Goal: Task Accomplishment & Management: Manage account settings

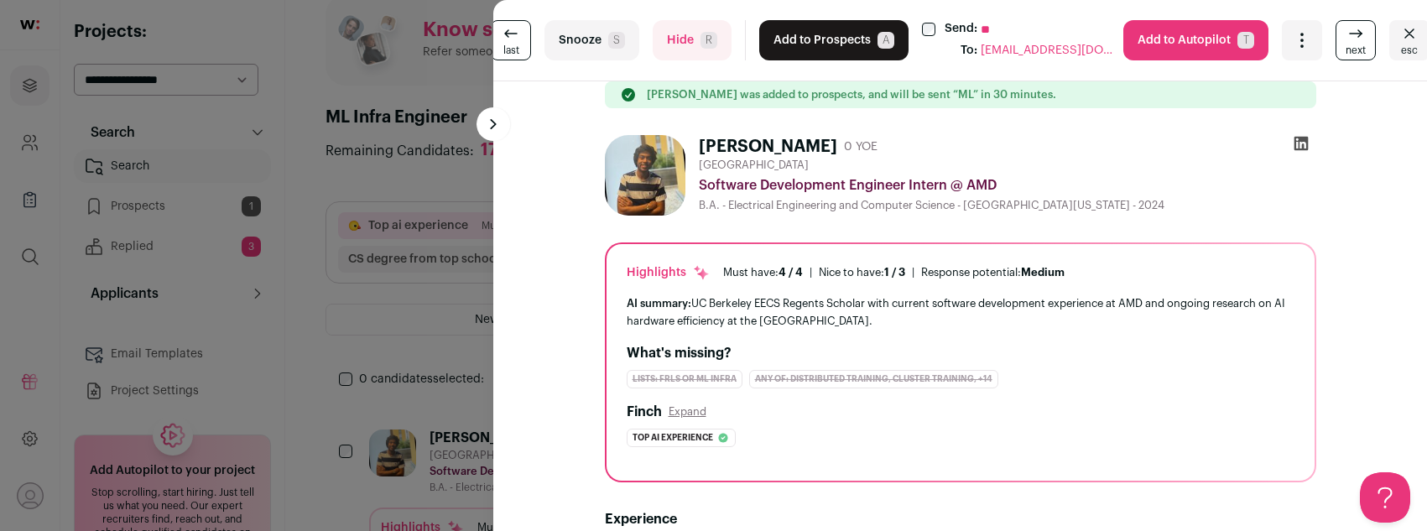
click at [335, 185] on div "last Snooze S Hide R Add to Prospects A Send: ** To: [EMAIL_ADDRESS][DOMAIN_NAM…" at bounding box center [713, 265] width 1427 height 531
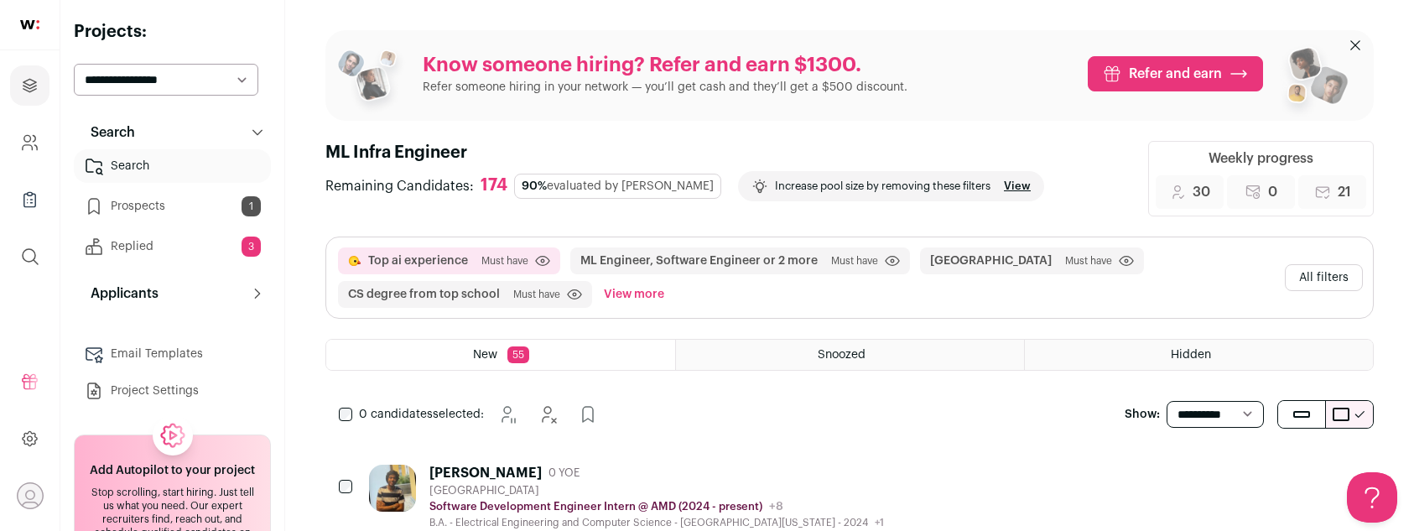
click at [130, 361] on link "Email Templates" at bounding box center [172, 354] width 197 height 34
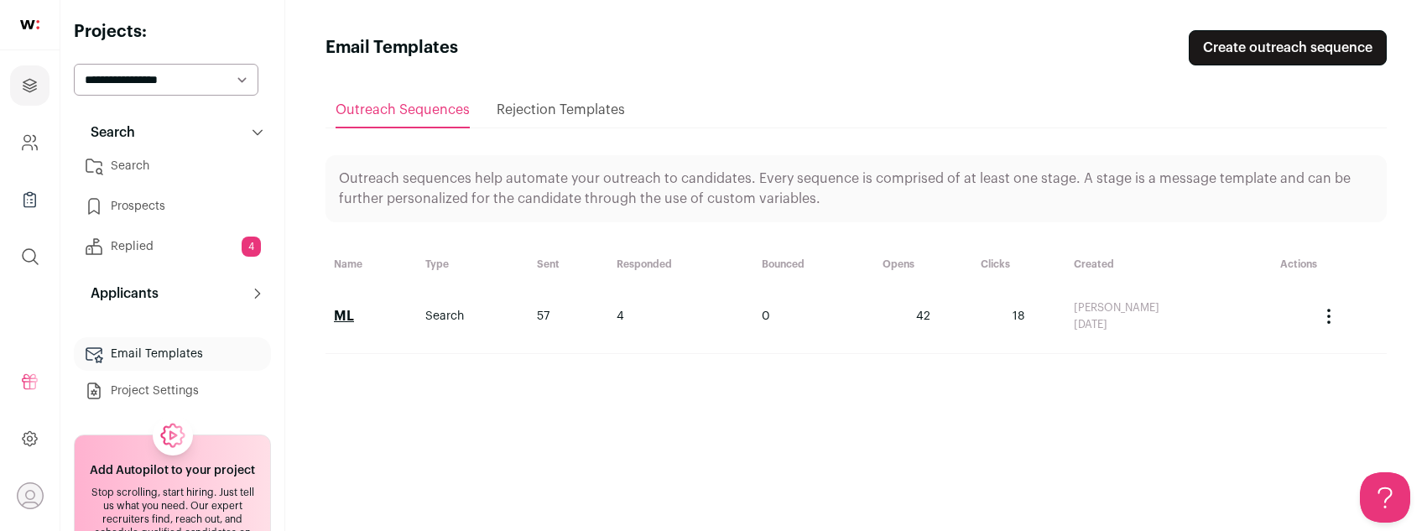
click at [437, 313] on td "Search" at bounding box center [473, 316] width 112 height 75
click at [1328, 308] on icon "Actions" at bounding box center [1328, 316] width 20 height 20
click at [1120, 307] on div "[PERSON_NAME]" at bounding box center [1168, 307] width 190 height 13
click at [341, 315] on link "ML" at bounding box center [344, 315] width 20 height 13
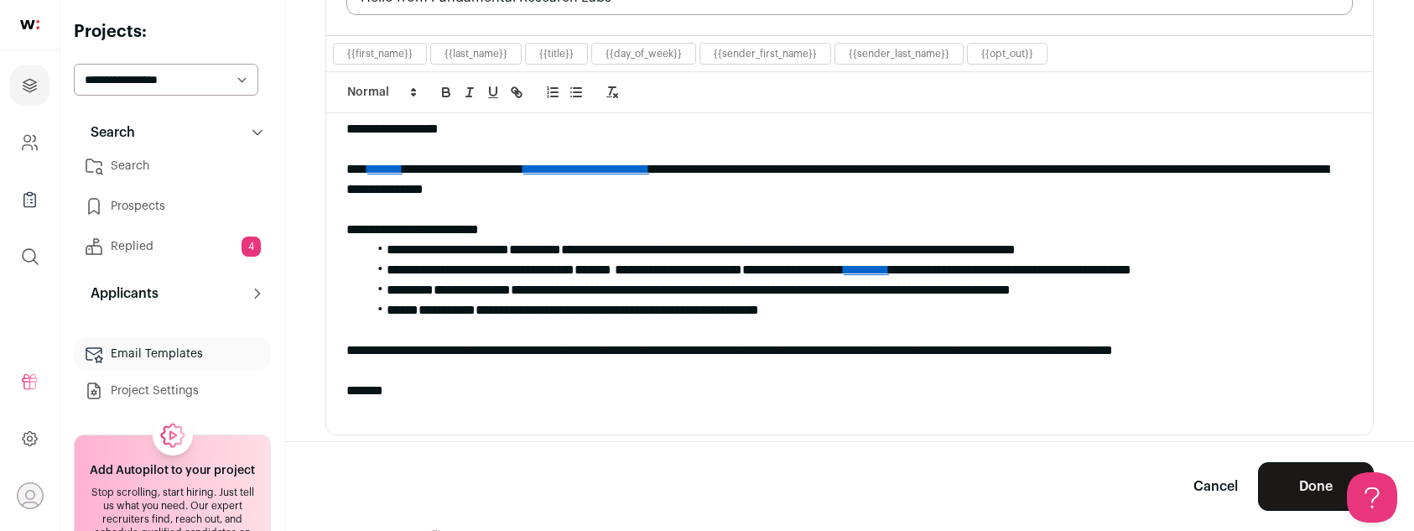
scroll to position [395, 0]
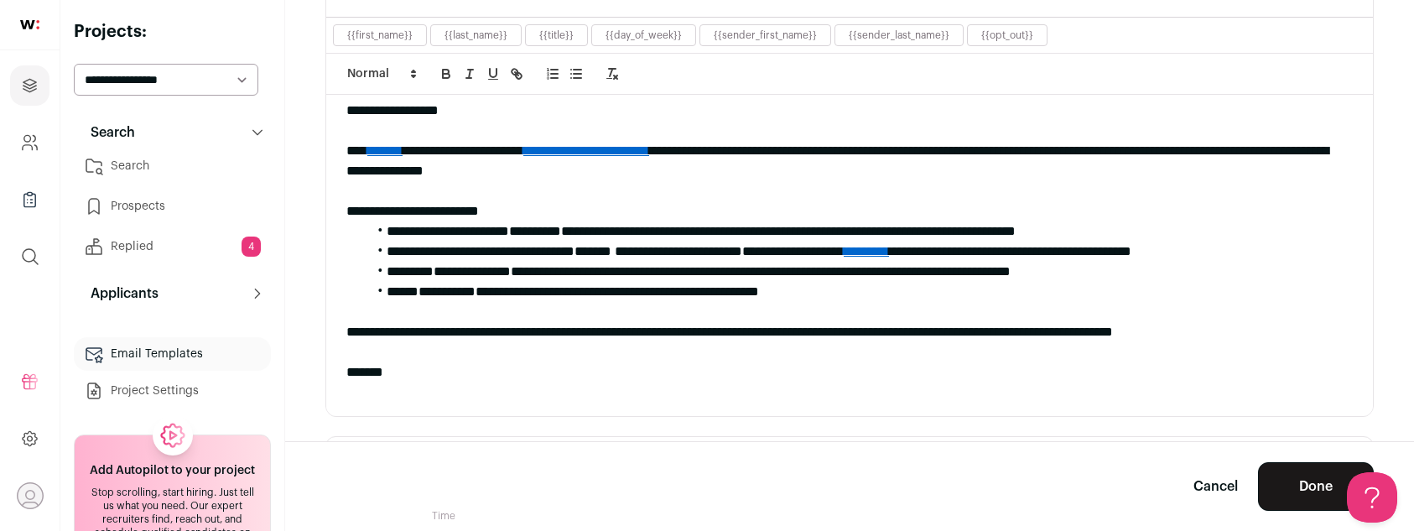
click at [156, 164] on link "Search" at bounding box center [172, 166] width 197 height 34
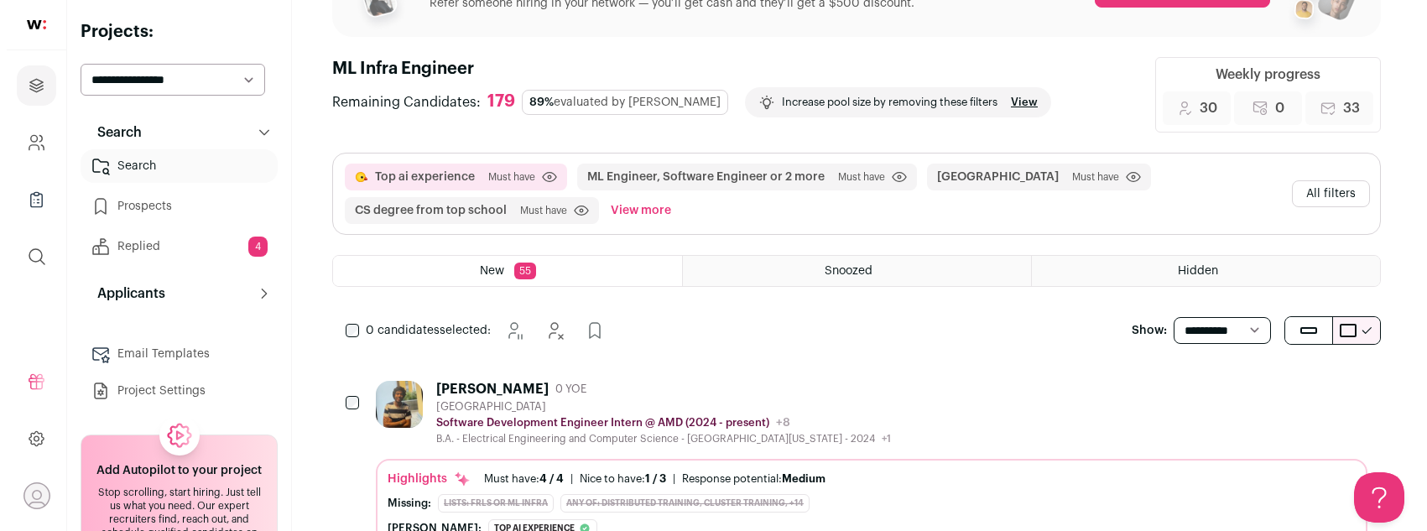
scroll to position [188, 0]
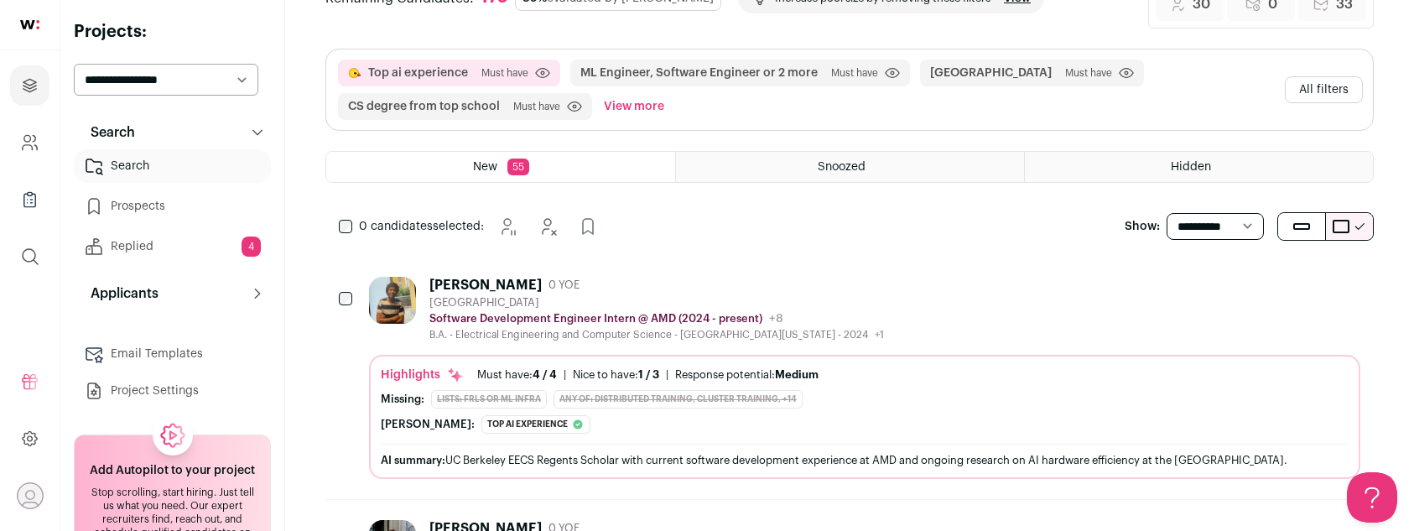
click at [632, 331] on div "B.A. - Electrical Engineering and Computer Science - [GEOGRAPHIC_DATA][US_STATE…" at bounding box center [656, 334] width 455 height 13
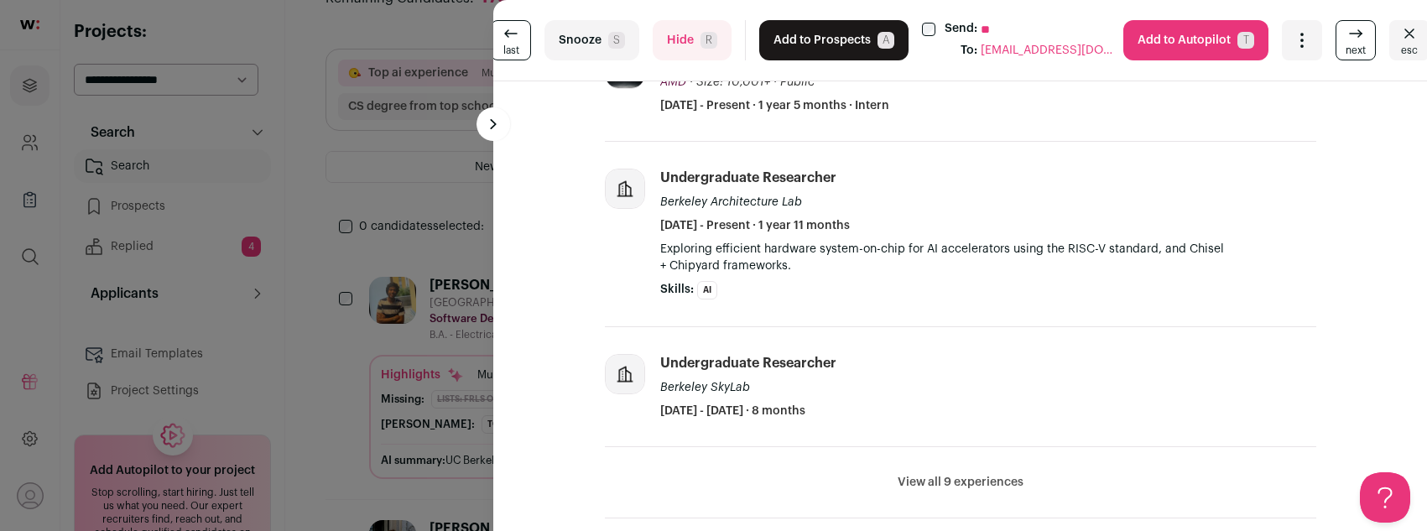
scroll to position [0, 0]
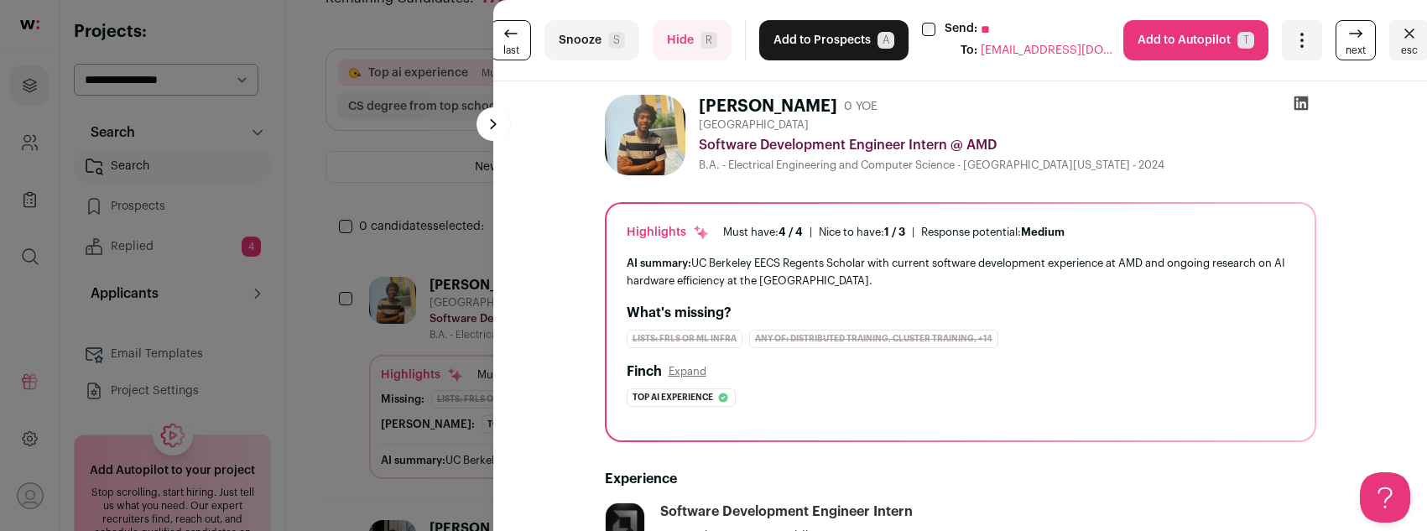
click at [684, 34] on button "Hide R" at bounding box center [691, 40] width 79 height 40
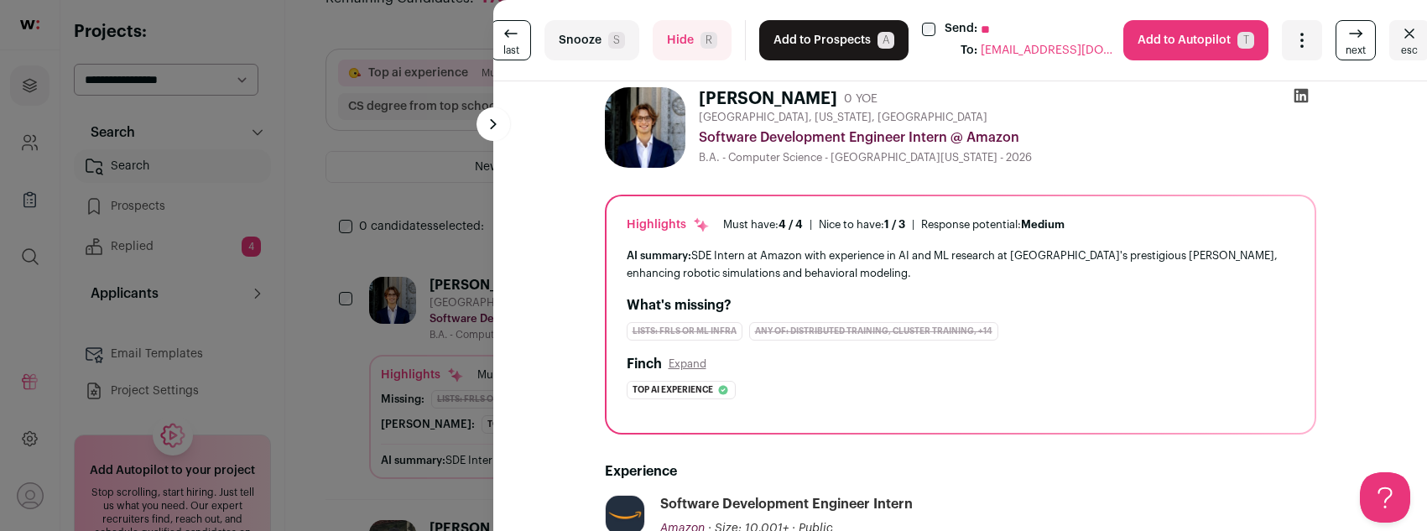
scroll to position [4, 0]
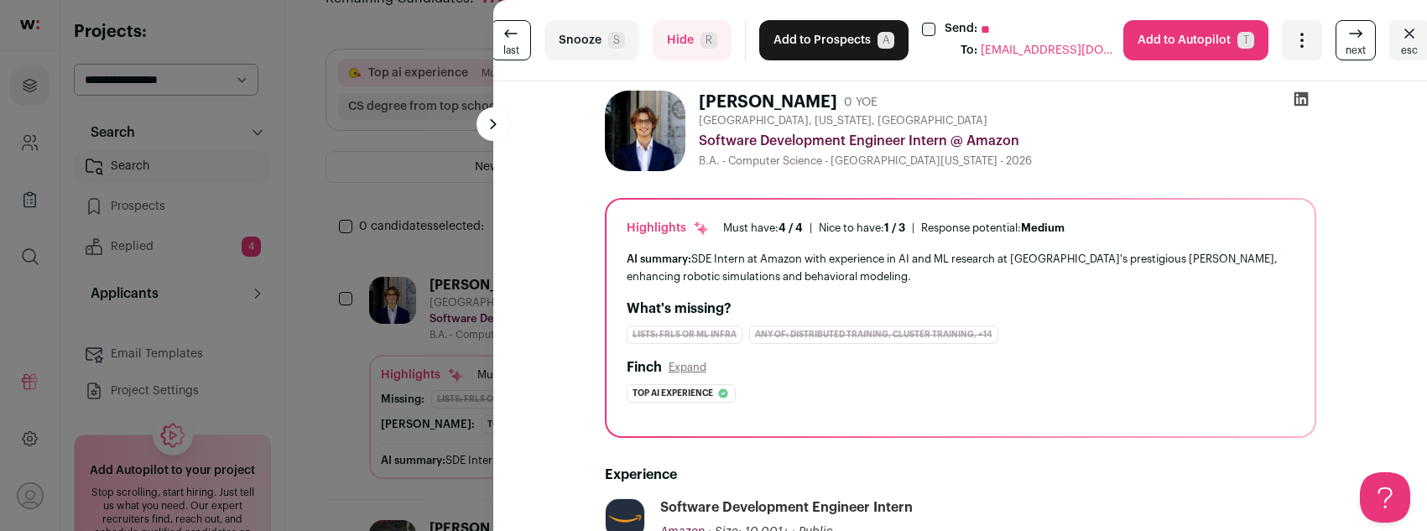
click at [702, 45] on span "R" at bounding box center [708, 40] width 17 height 17
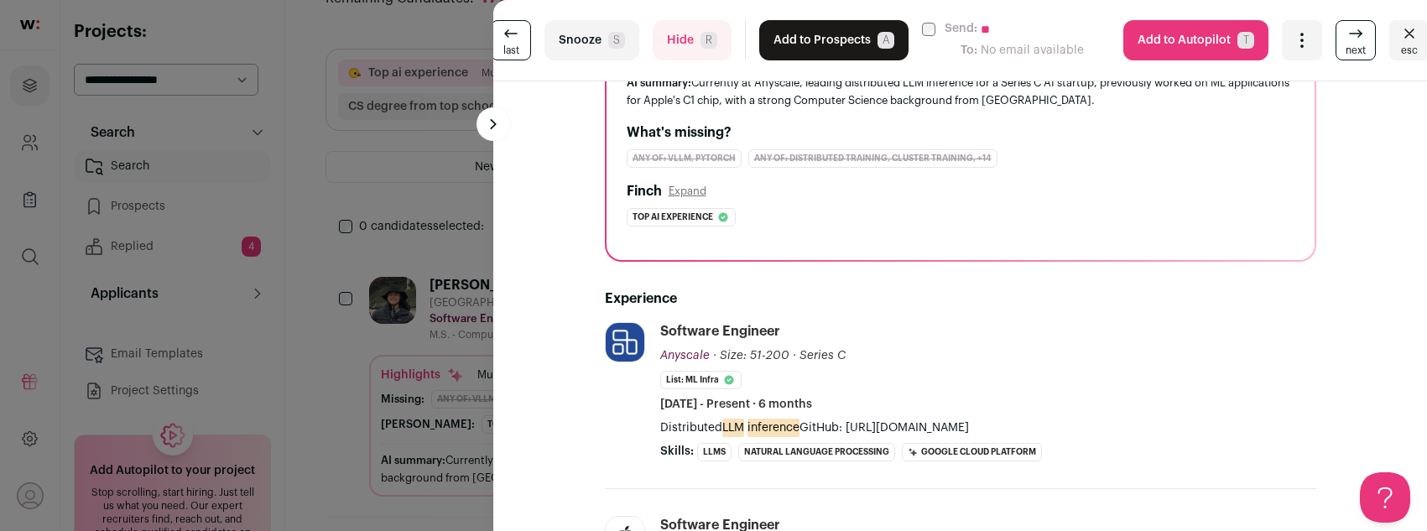
scroll to position [0, 0]
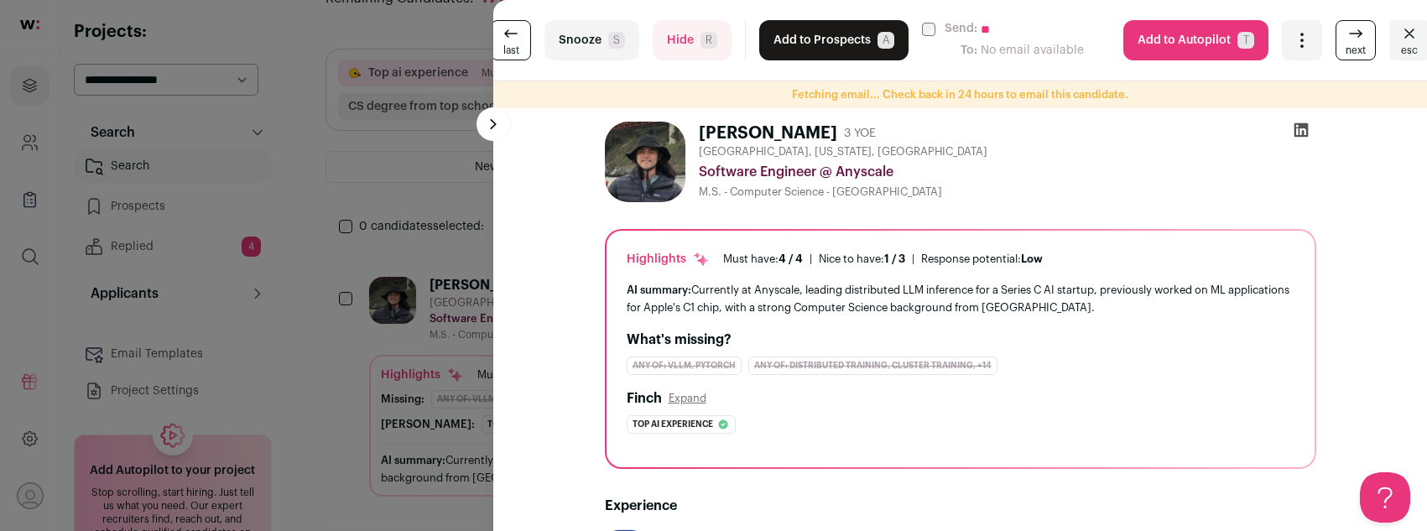
click at [865, 34] on button "Add to Prospects A" at bounding box center [833, 40] width 149 height 40
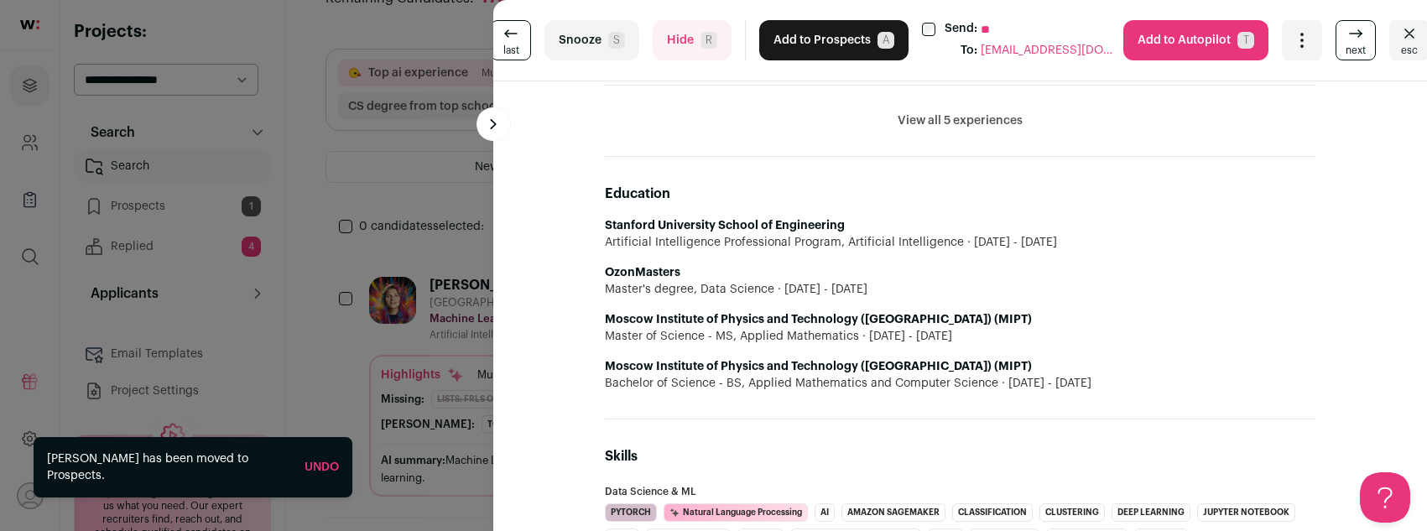
scroll to position [1452, 0]
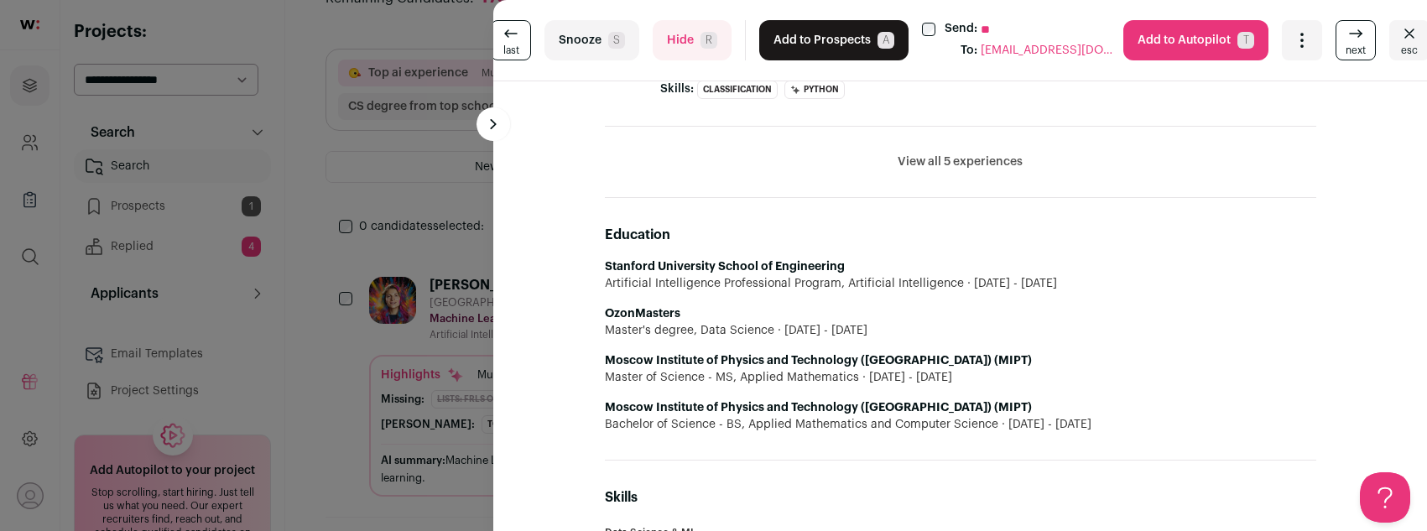
click at [706, 36] on span "R" at bounding box center [708, 40] width 17 height 17
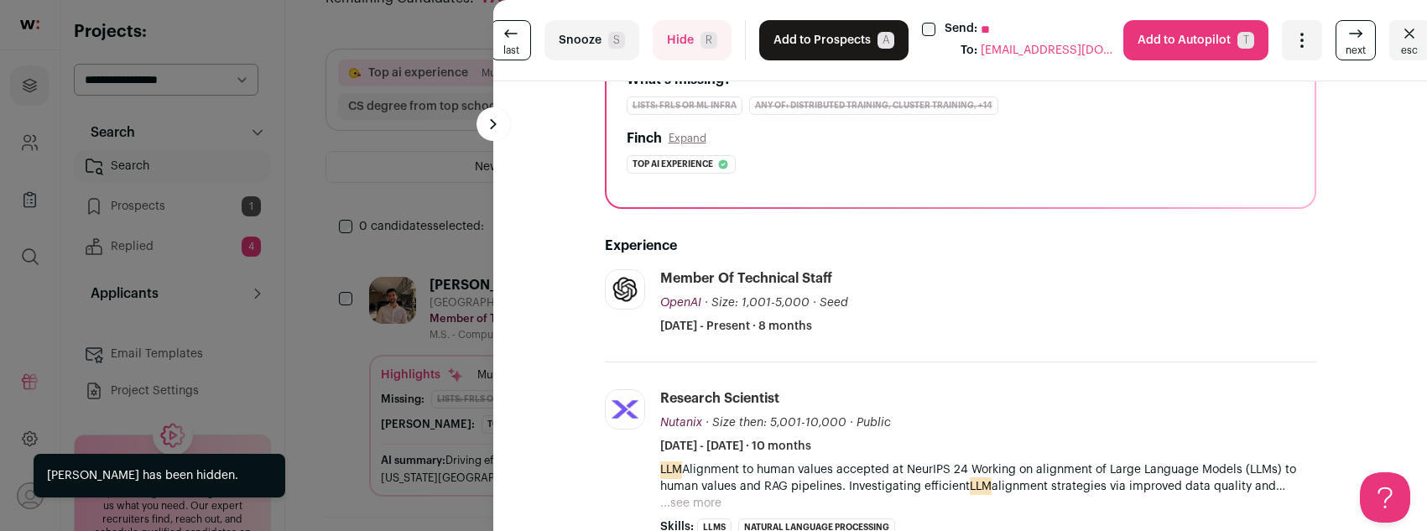
scroll to position [257, 0]
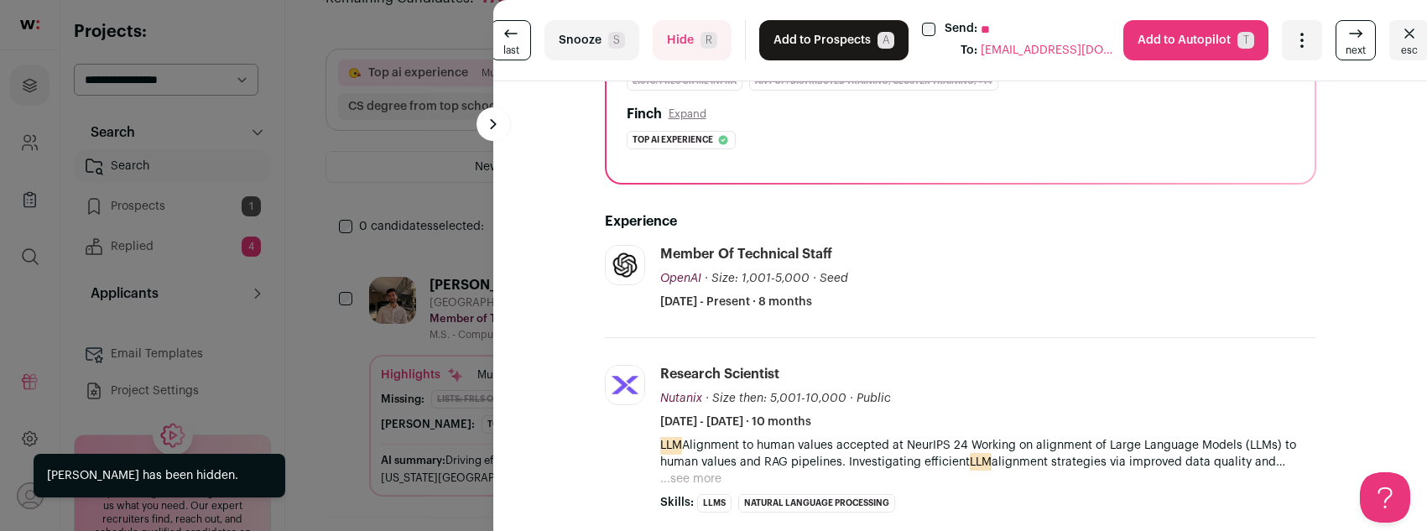
click at [832, 54] on button "Add to Prospects A" at bounding box center [833, 40] width 149 height 40
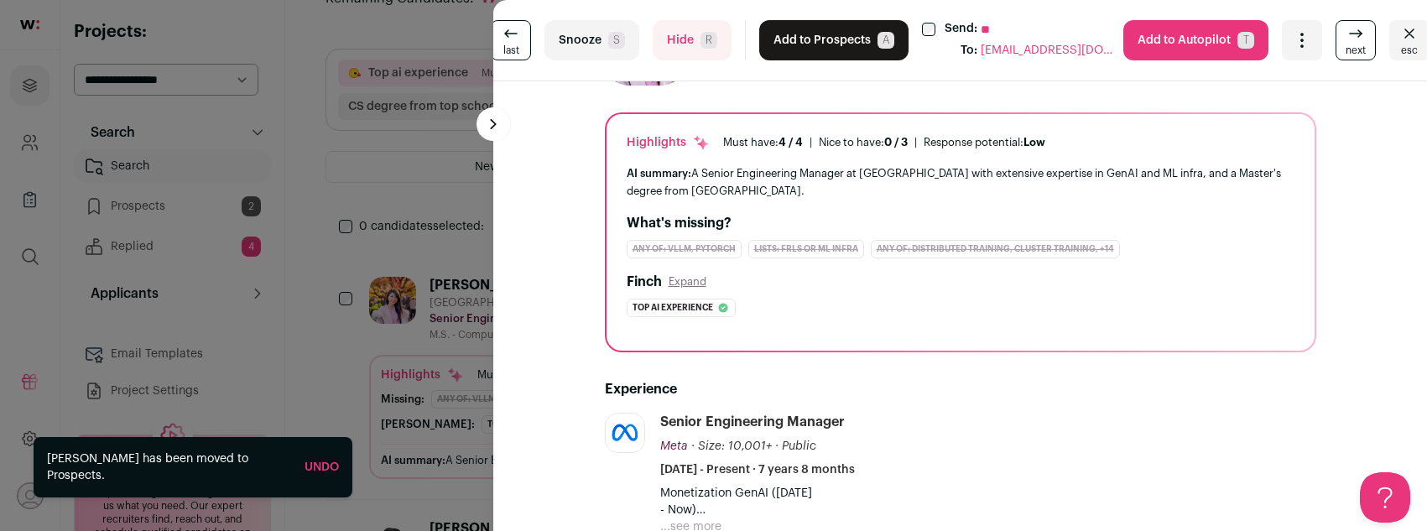
scroll to position [232, 0]
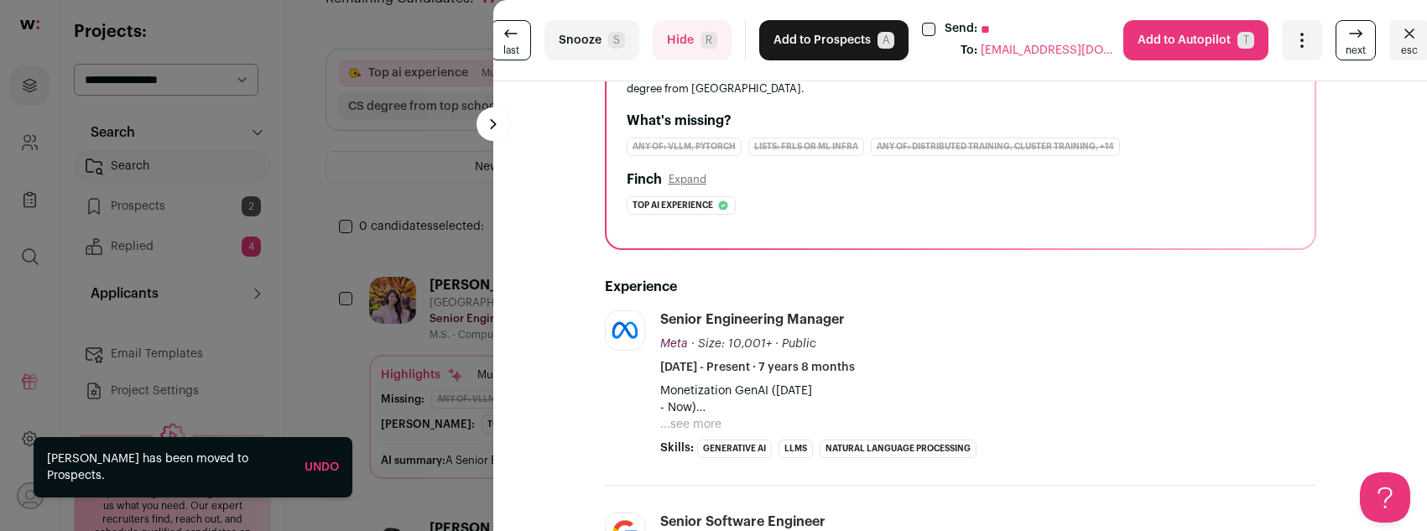
click at [798, 49] on button "Add to Prospects A" at bounding box center [833, 40] width 149 height 40
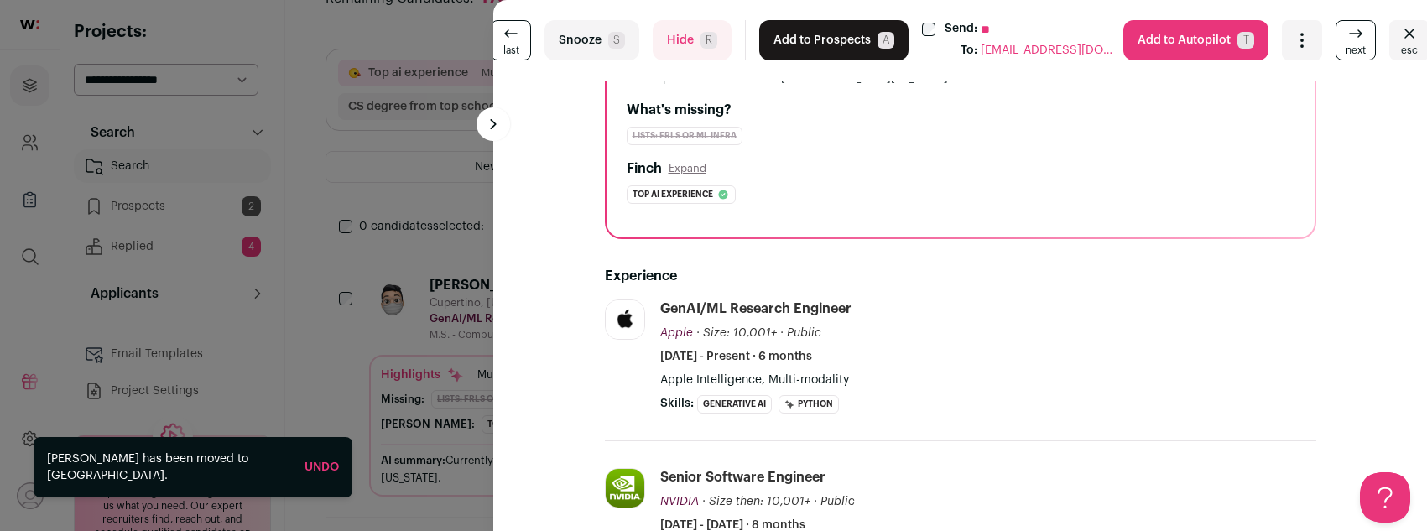
scroll to position [243, 0]
click at [780, 34] on button "Add to Prospects A" at bounding box center [833, 40] width 149 height 40
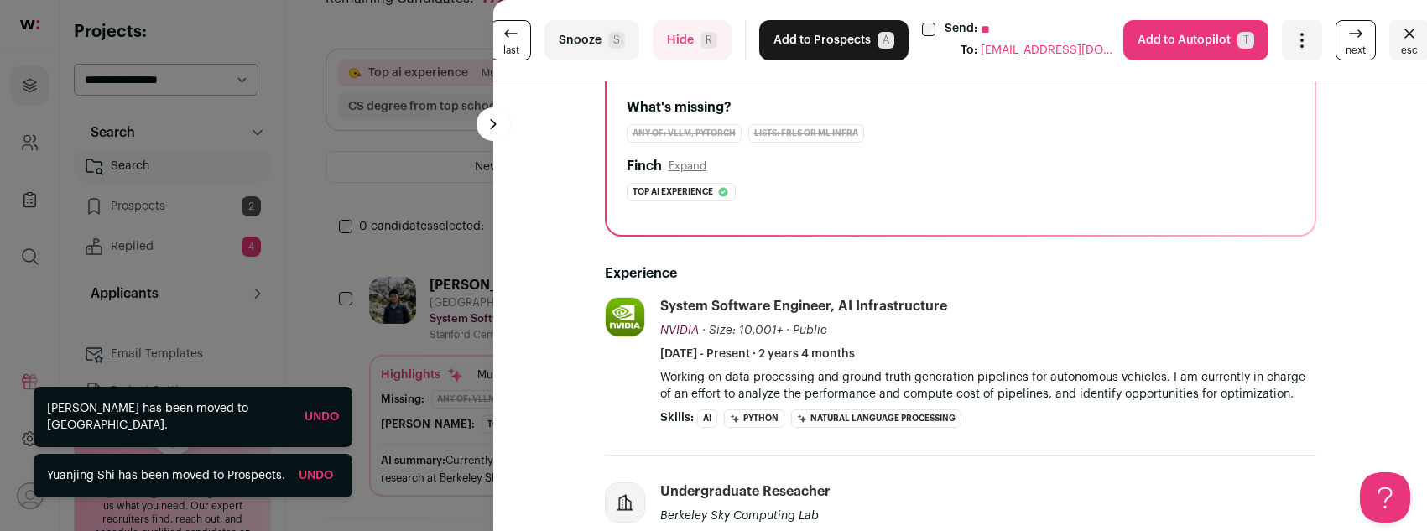
scroll to position [373, 0]
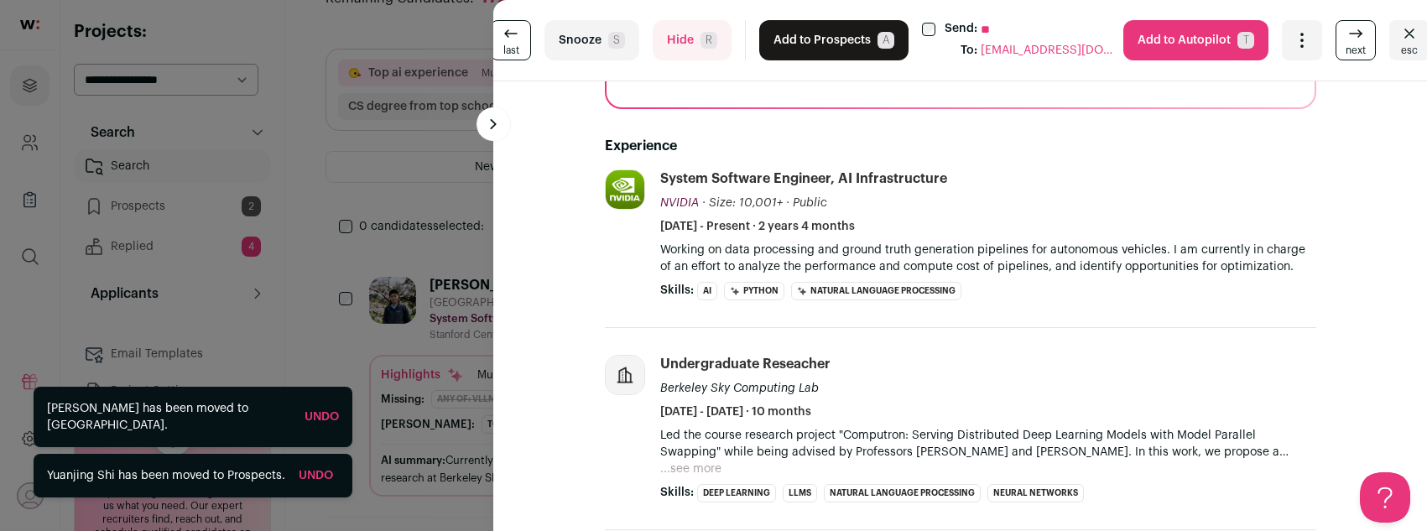
click at [808, 41] on button "Add to Prospects A" at bounding box center [833, 40] width 149 height 40
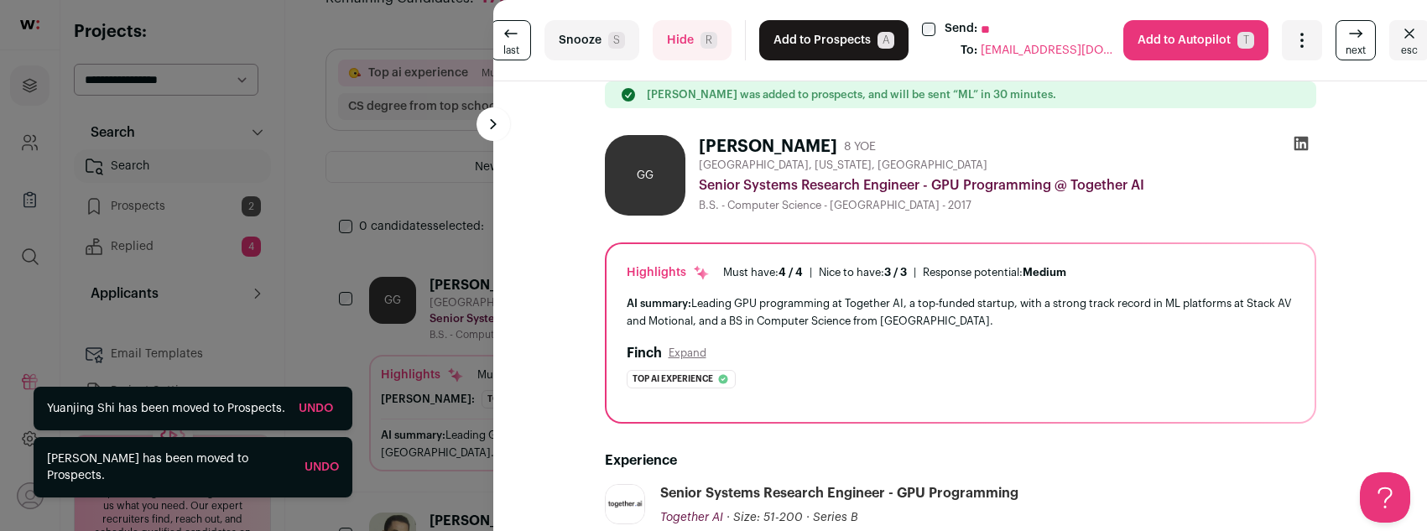
click at [814, 39] on button "Add to Prospects A" at bounding box center [833, 40] width 149 height 40
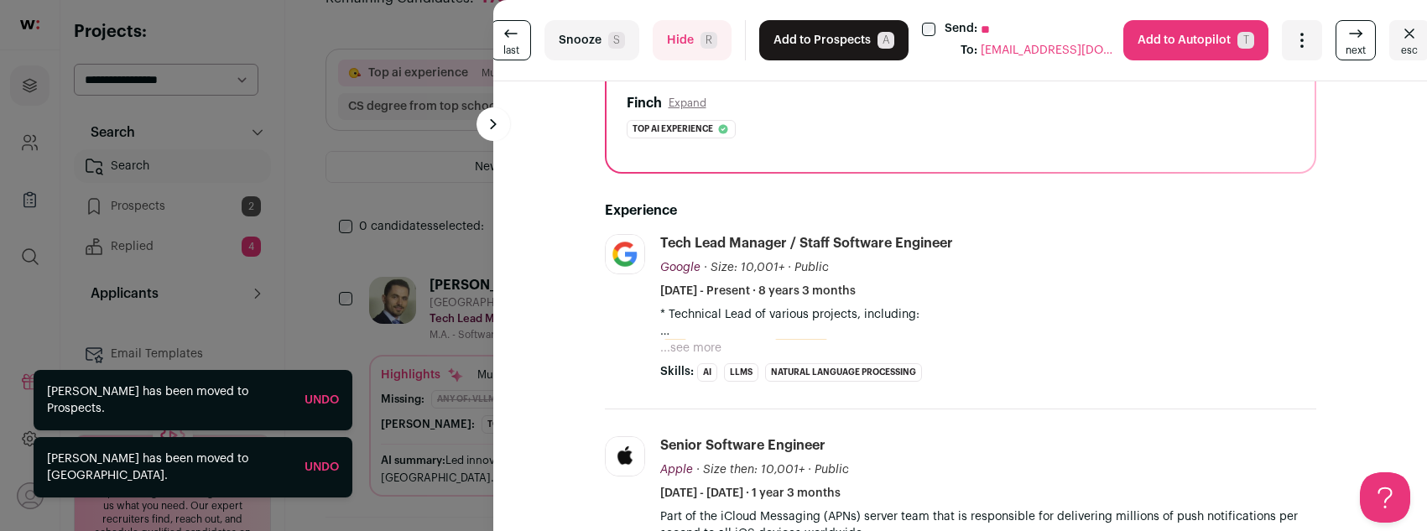
scroll to position [424, 0]
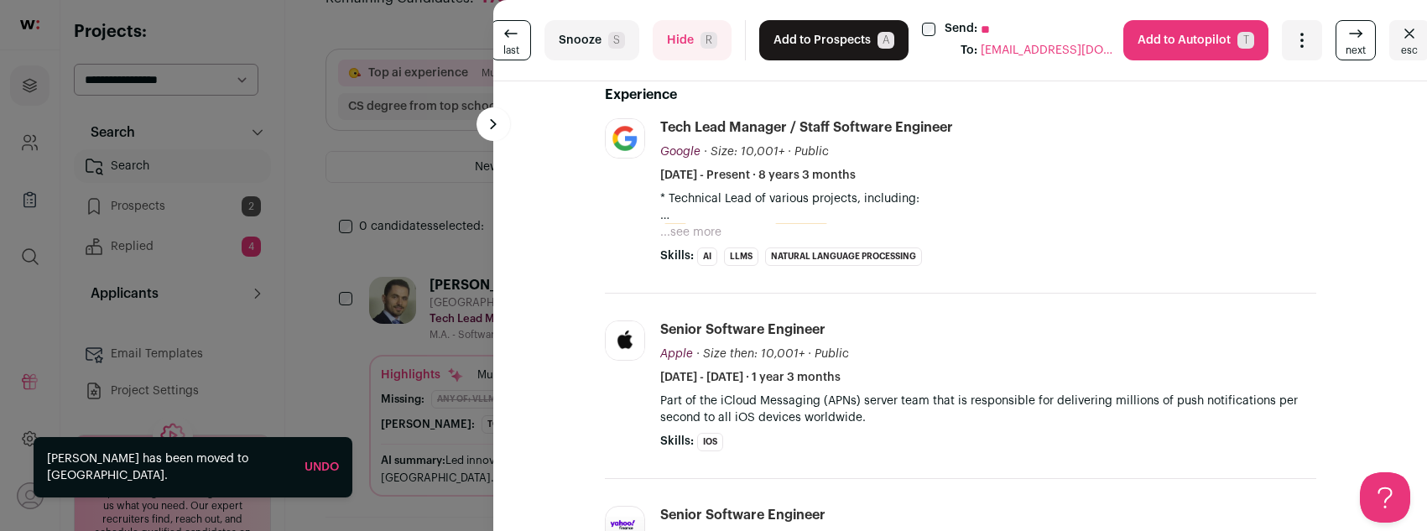
click at [682, 231] on button "...see more" at bounding box center [690, 232] width 61 height 17
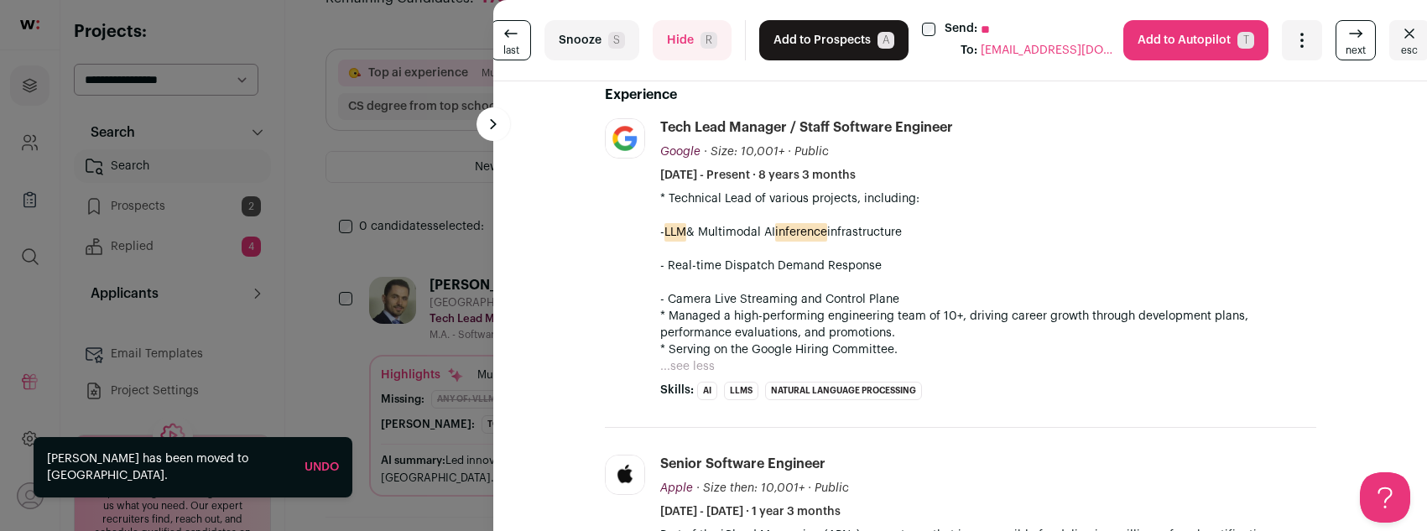
click at [819, 29] on button "Add to Prospects A" at bounding box center [833, 40] width 149 height 40
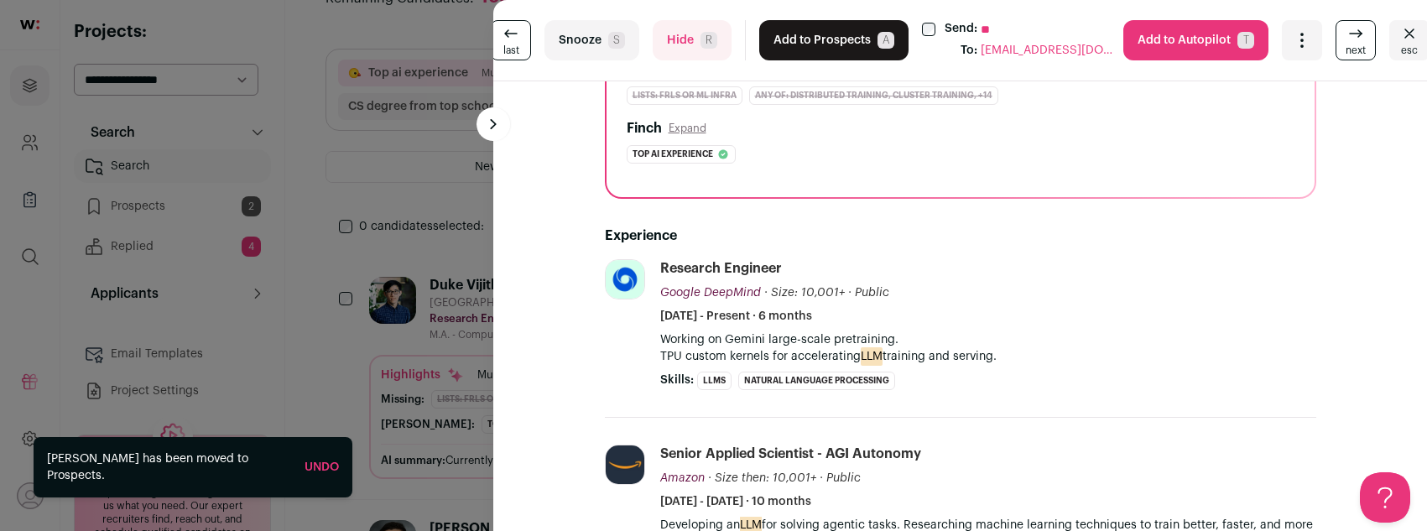
scroll to position [442, 0]
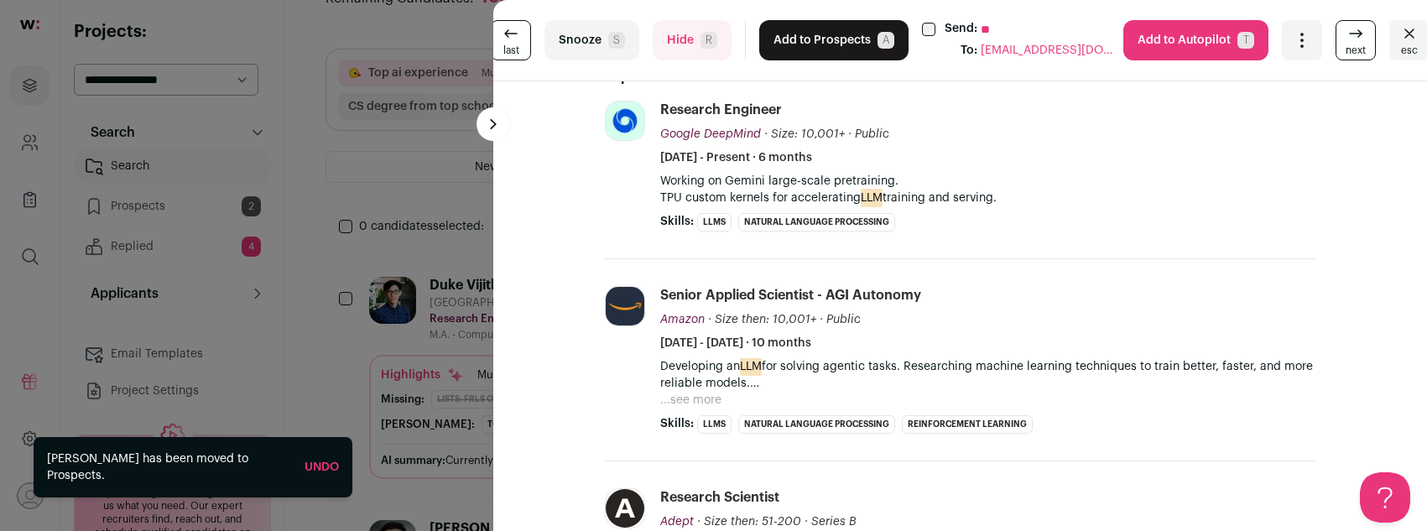
click at [795, 36] on button "Add to Prospects A" at bounding box center [833, 40] width 149 height 40
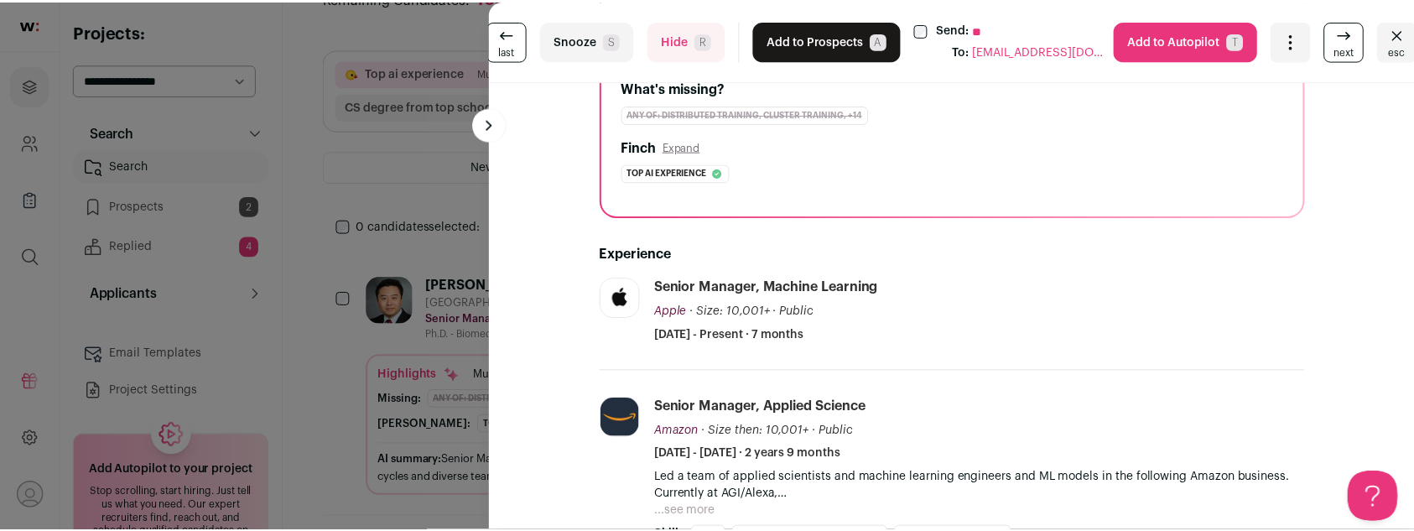
scroll to position [142, 0]
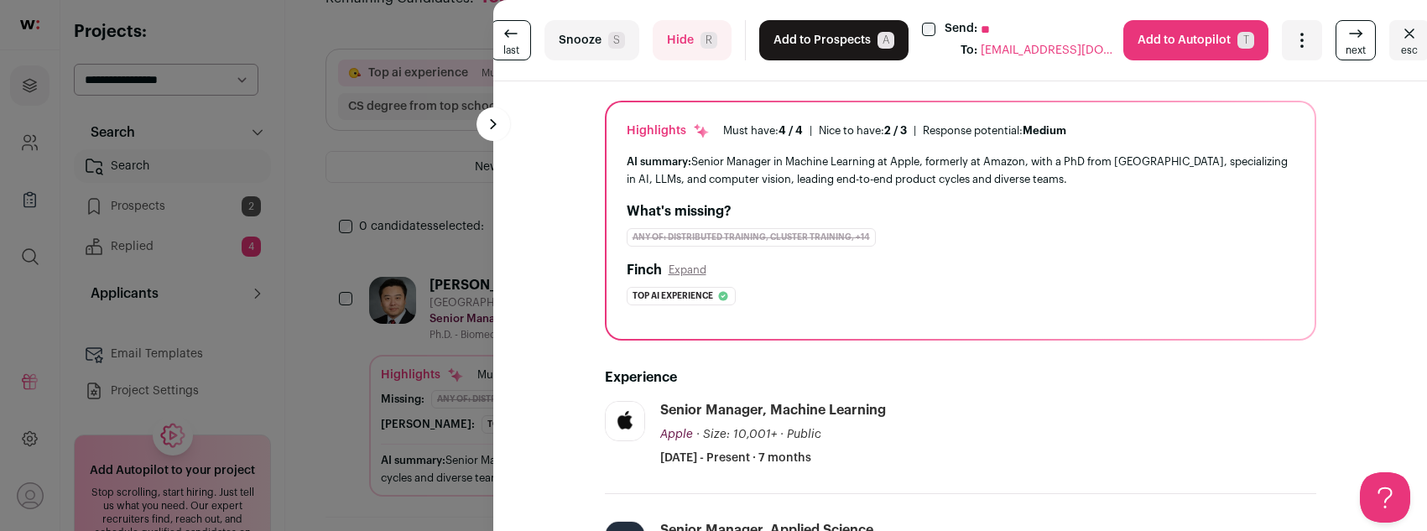
click at [371, 108] on div "last Snooze S Hide R Add to Prospects A Send: ** To: [EMAIL_ADDRESS][DOMAIN_NAM…" at bounding box center [713, 265] width 1427 height 531
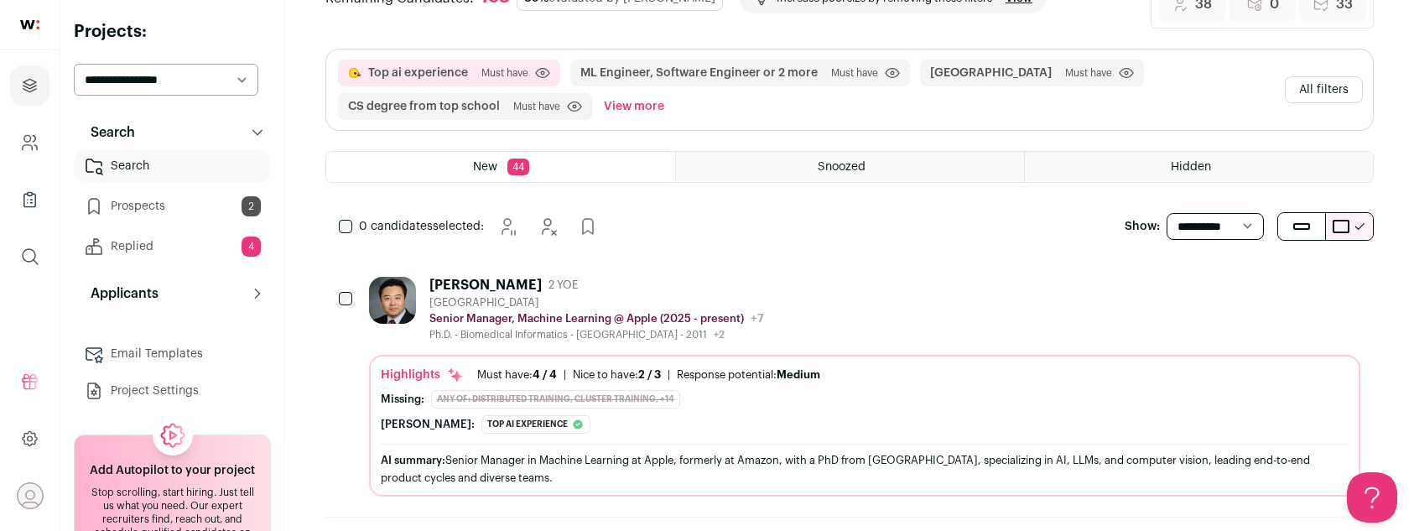
click at [140, 198] on link "Prospects 2" at bounding box center [172, 207] width 197 height 34
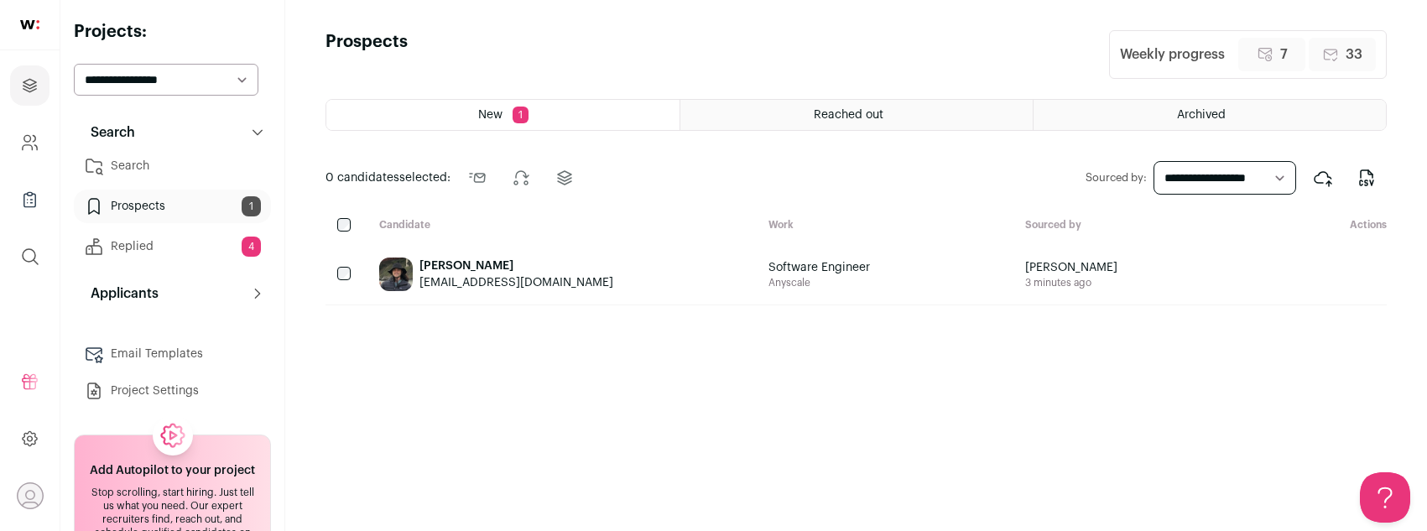
click at [107, 257] on link "Replied 4" at bounding box center [172, 247] width 197 height 34
